Goal: Transaction & Acquisition: Purchase product/service

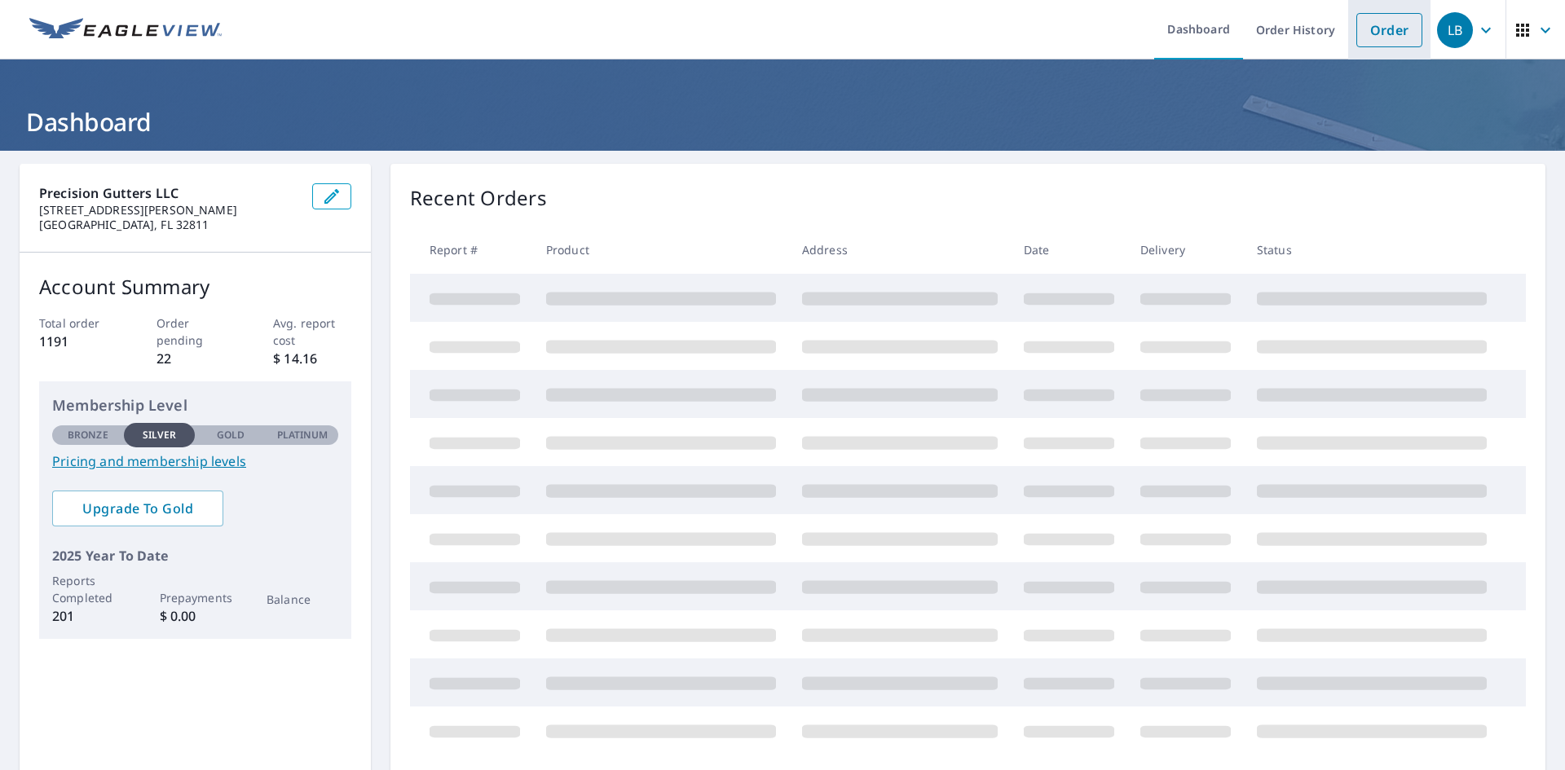
click at [1391, 37] on link "Order" at bounding box center [1389, 30] width 66 height 34
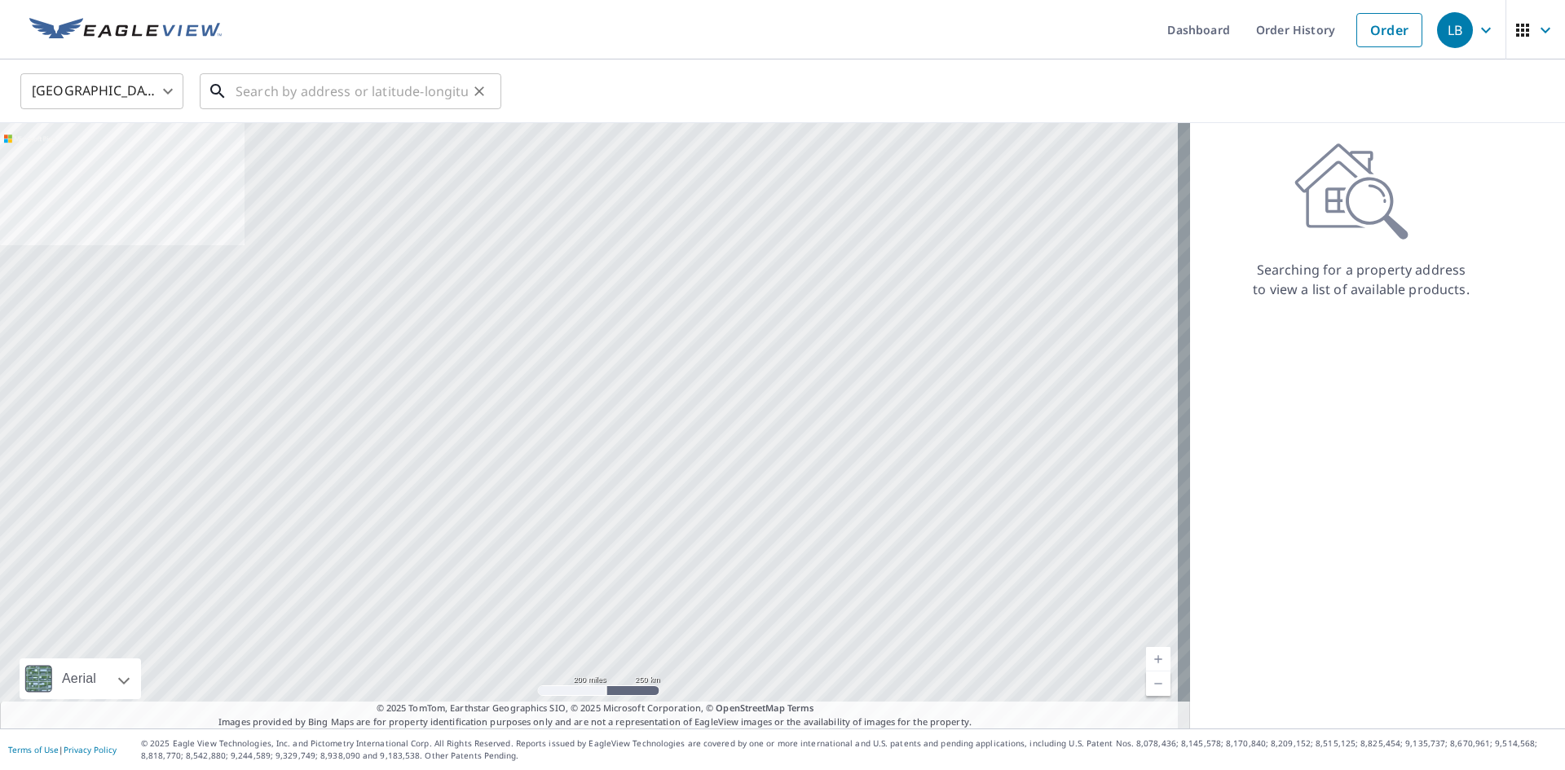
click at [283, 86] on input "text" at bounding box center [352, 91] width 232 height 46
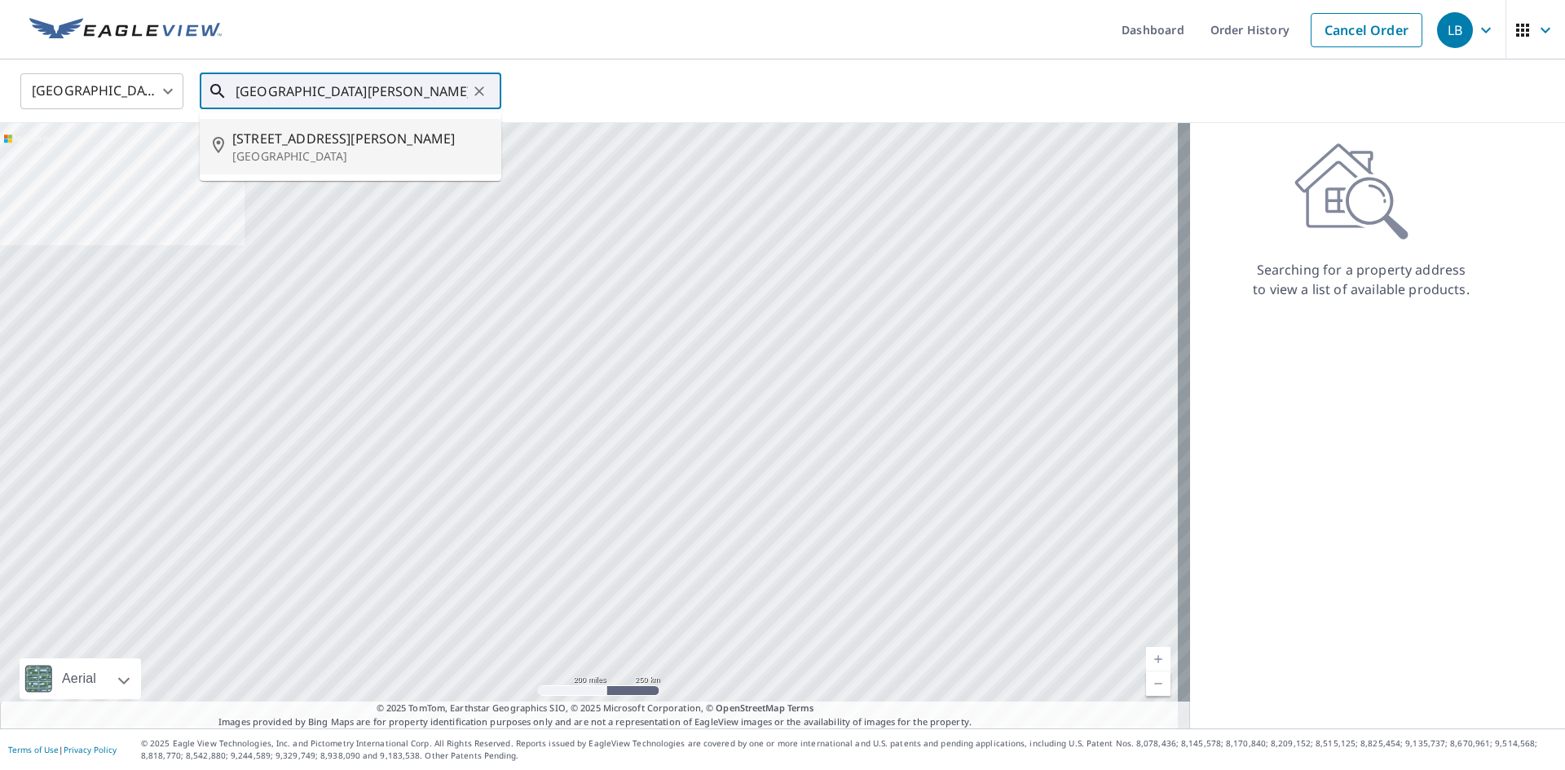
click at [329, 139] on span "[STREET_ADDRESS][PERSON_NAME]" at bounding box center [360, 139] width 256 height 20
type input "[STREET_ADDRESS][PERSON_NAME]"
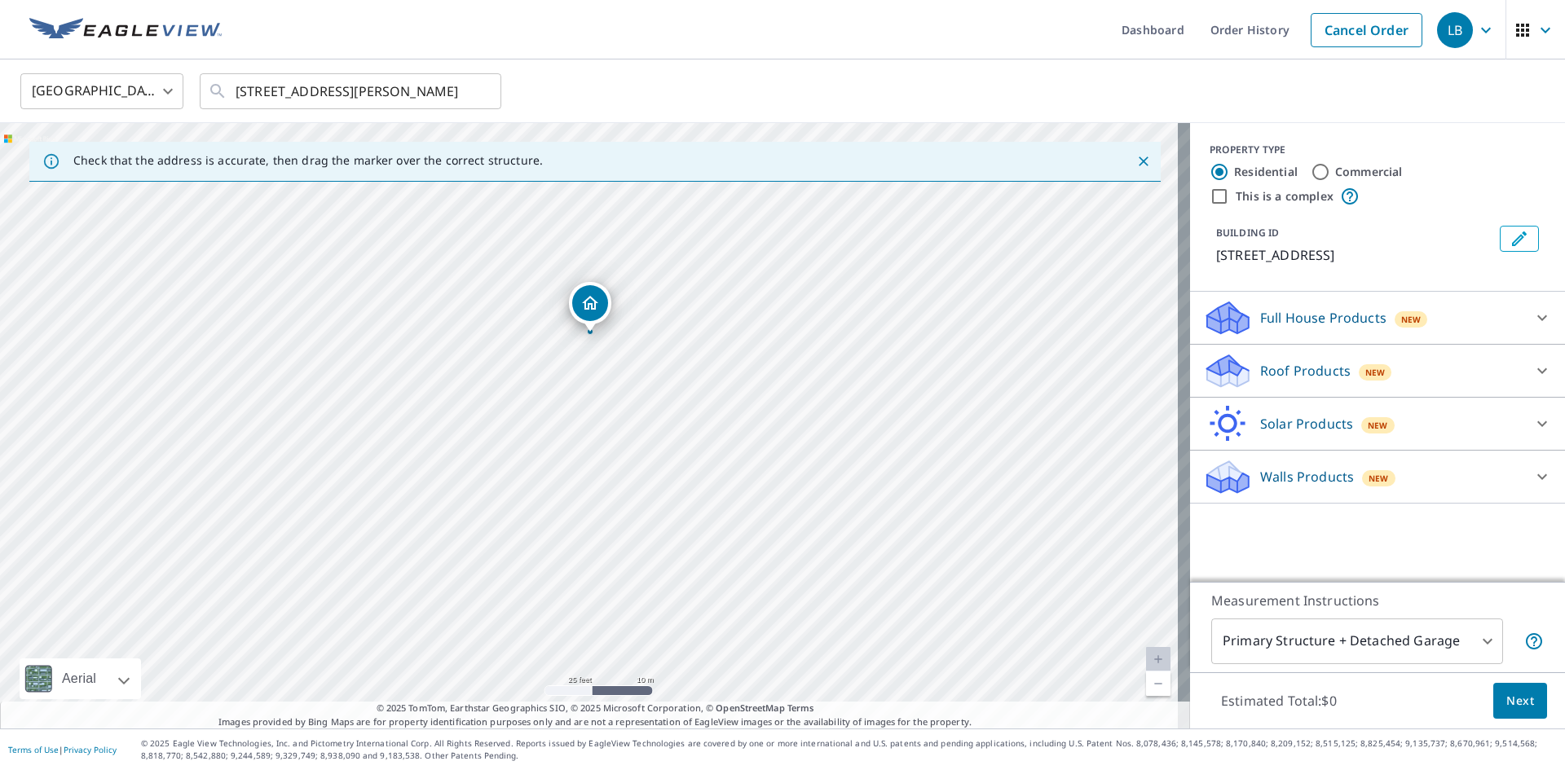
click at [1359, 361] on div "New" at bounding box center [1375, 371] width 33 height 20
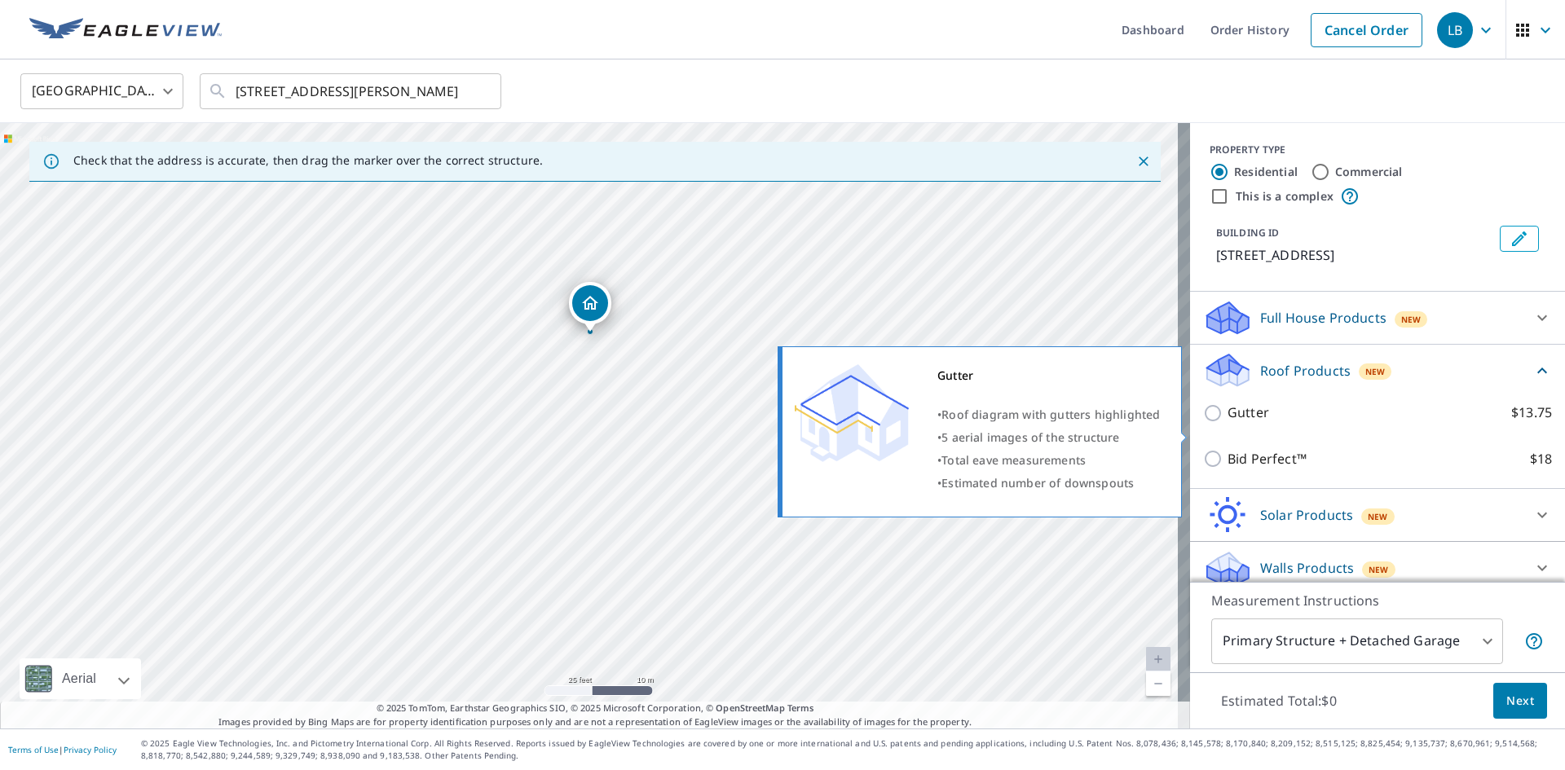
click at [1203, 423] on input "Gutter $13.75" at bounding box center [1215, 414] width 24 height 20
checkbox input "true"
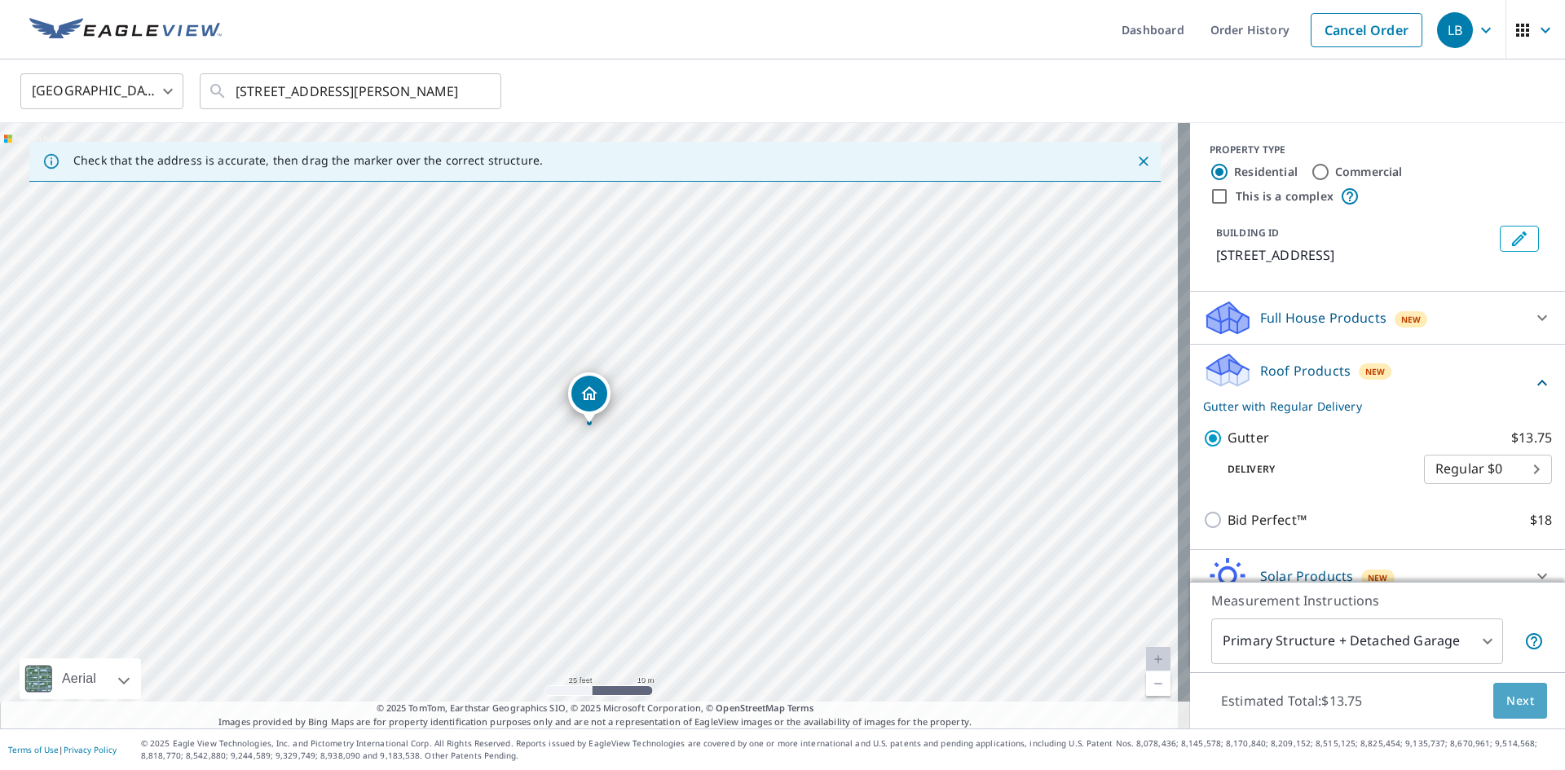
click at [1506, 697] on span "Next" at bounding box center [1520, 701] width 28 height 20
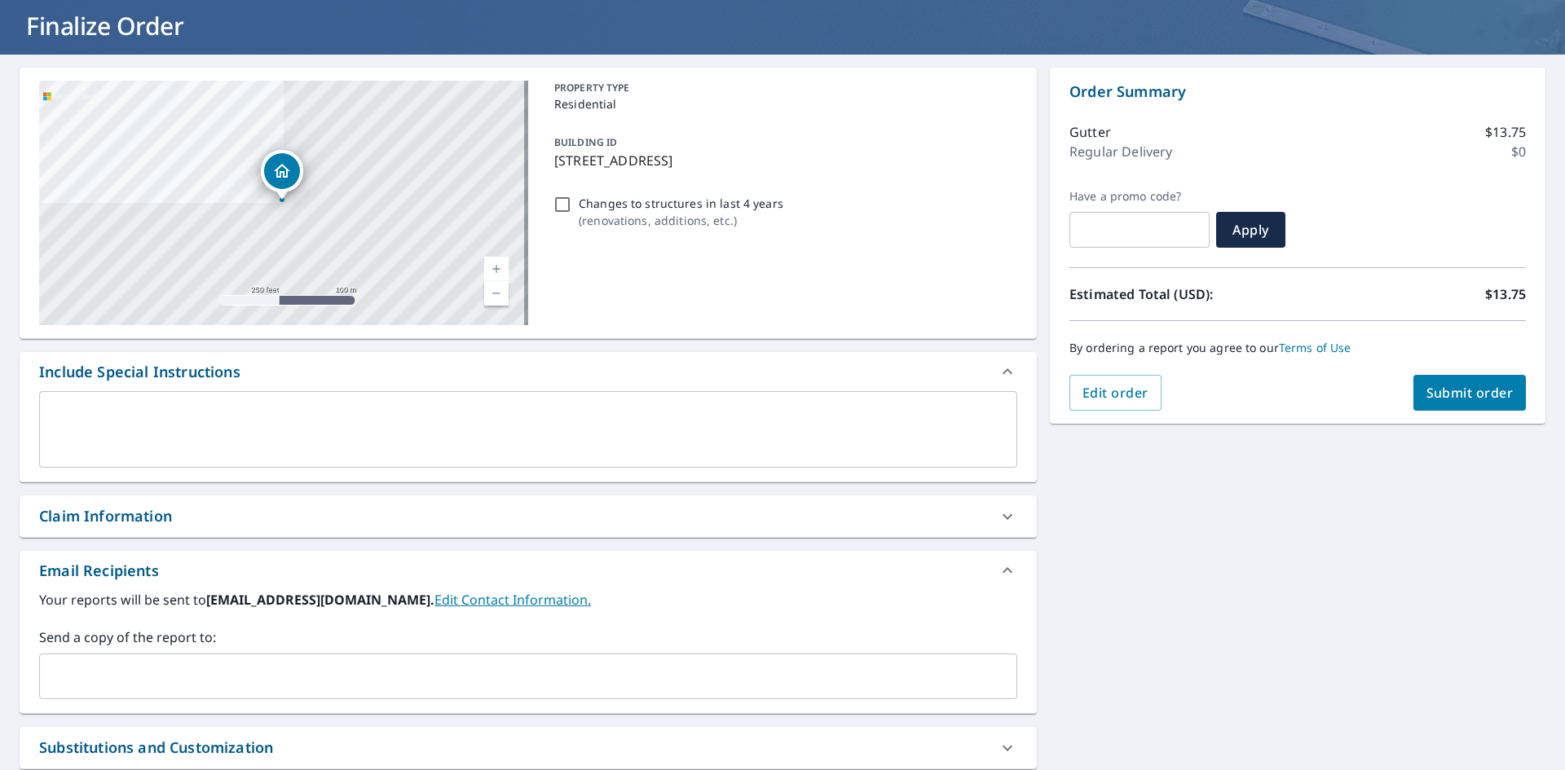
scroll to position [163, 0]
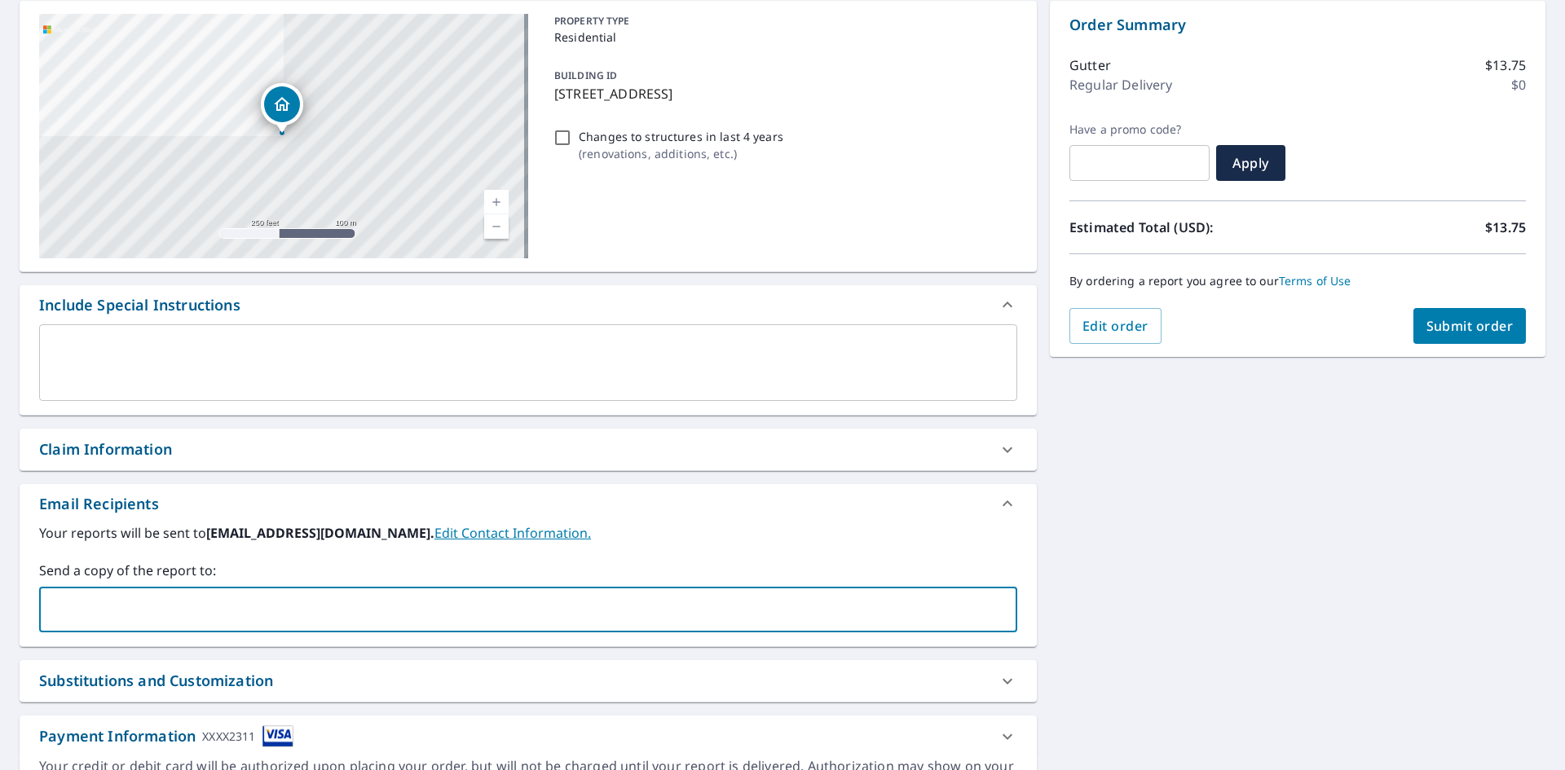
click at [265, 611] on input "text" at bounding box center [515, 609] width 939 height 31
type input "[EMAIL_ADDRESS][DOMAIN_NAME]"
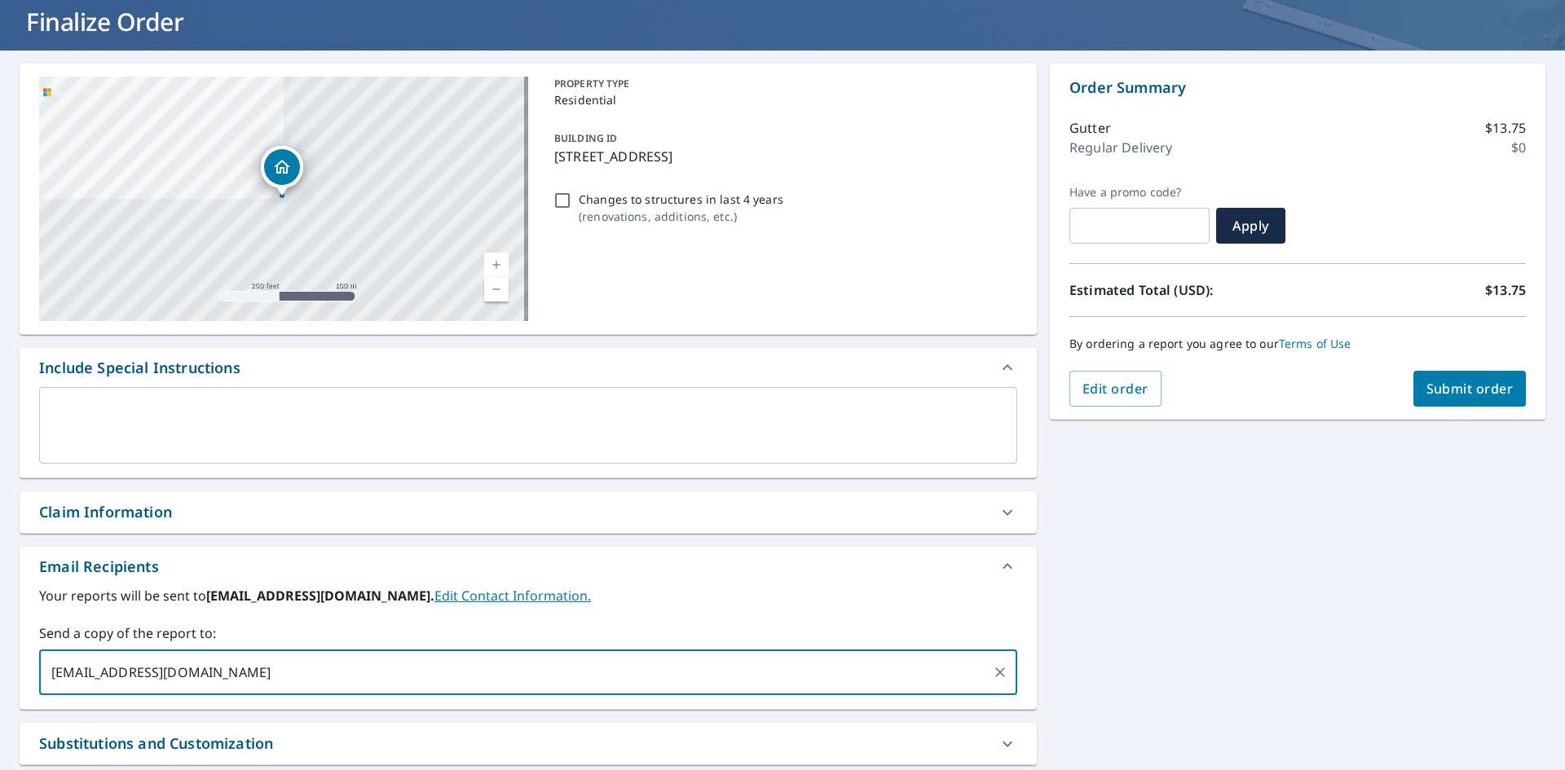
scroll to position [0, 0]
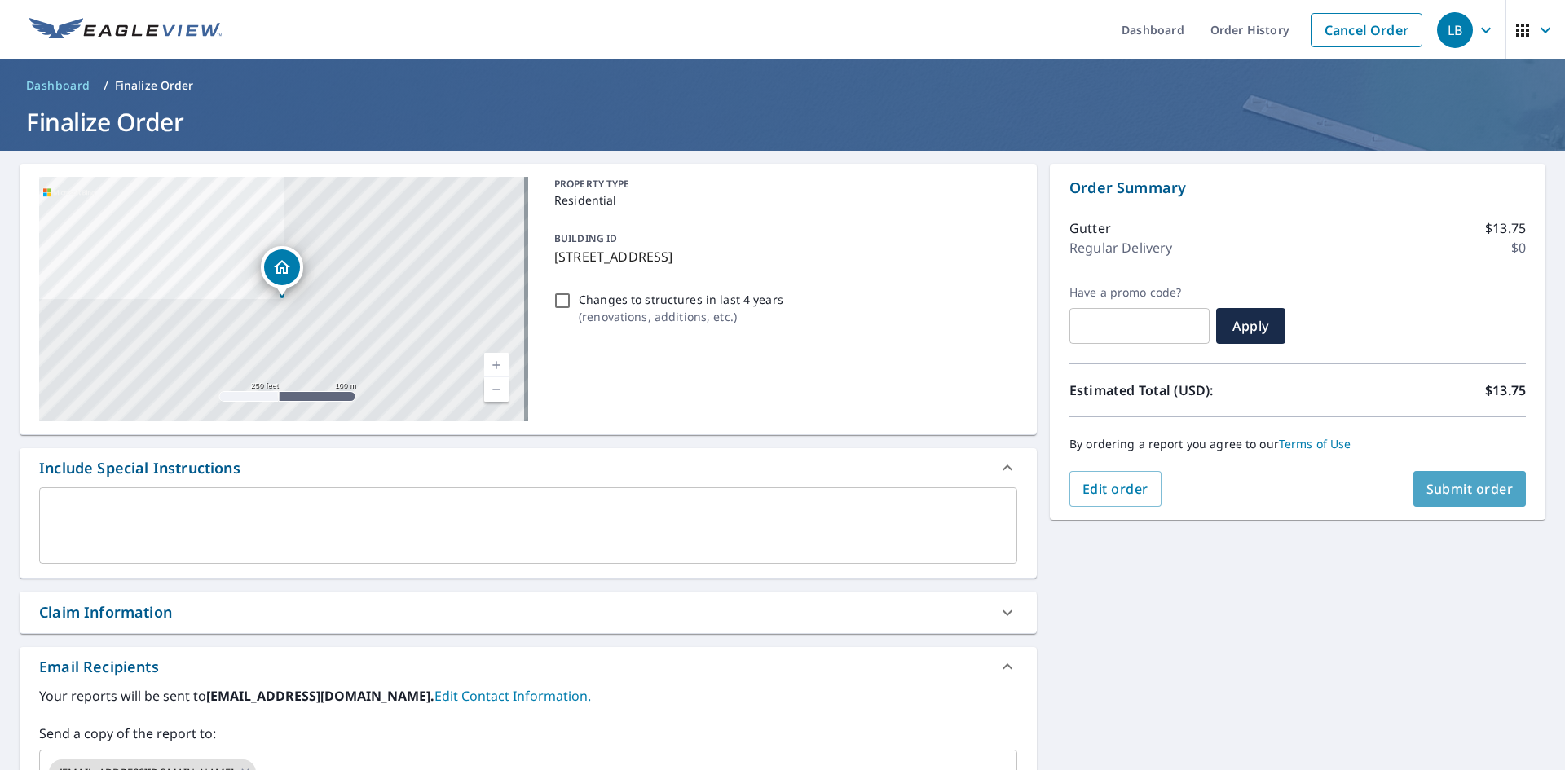
click at [1475, 494] on span "Submit order" at bounding box center [1470, 489] width 87 height 18
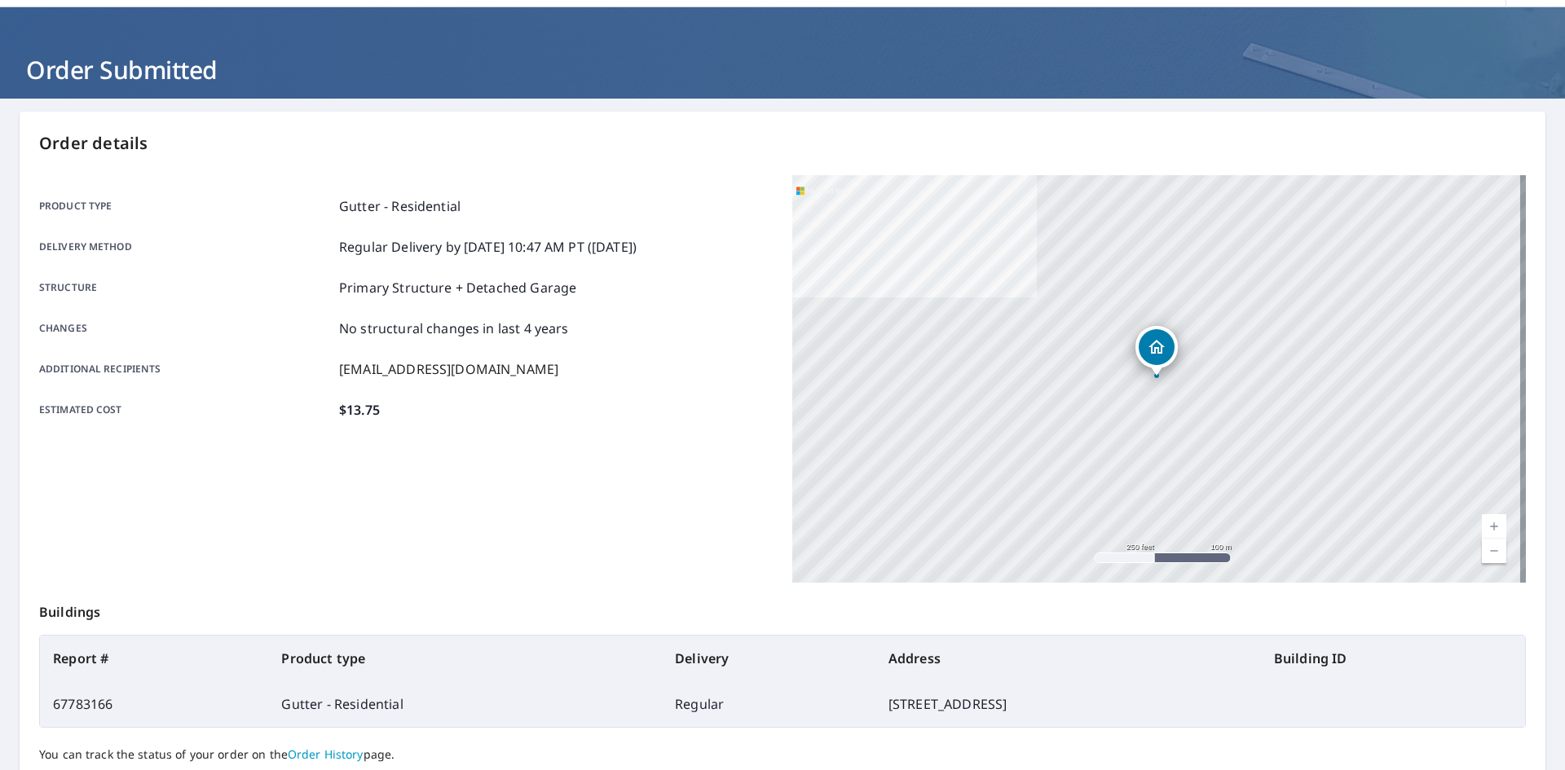
scroll to position [189, 0]
